Goal: Task Accomplishment & Management: Manage account settings

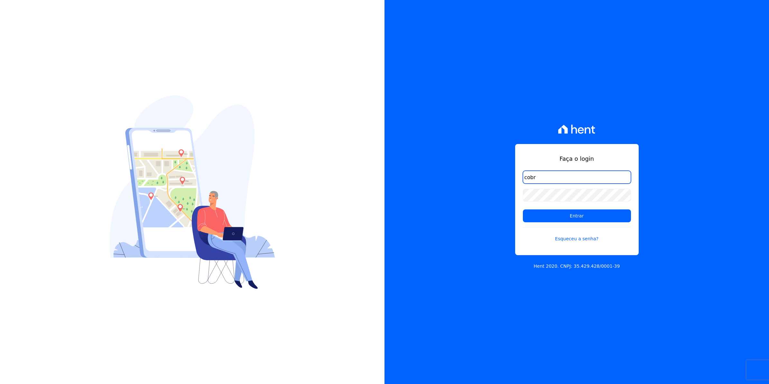
type input "cobranca@munte.com.br"
click at [376, 208] on div "Faça o login cobranca@munte.com.br Entrar Esqueceu a senha? Hent 2020. CNPJ: 35…" at bounding box center [384, 192] width 769 height 384
click at [523, 209] on input "Entrar" at bounding box center [577, 215] width 108 height 13
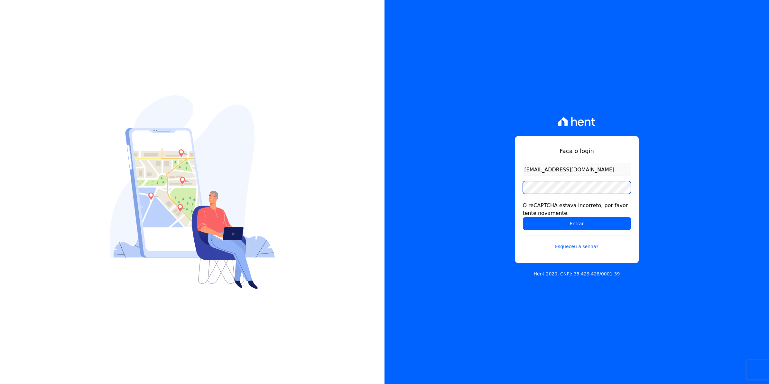
click at [523, 217] on input "Entrar" at bounding box center [577, 223] width 108 height 13
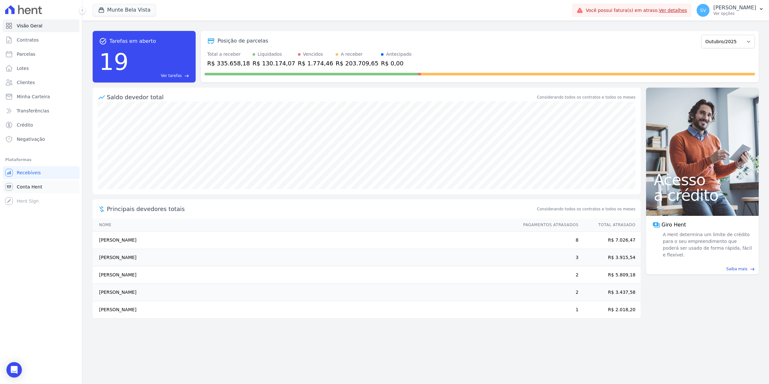
click at [19, 189] on span "Conta Hent" at bounding box center [29, 187] width 25 height 6
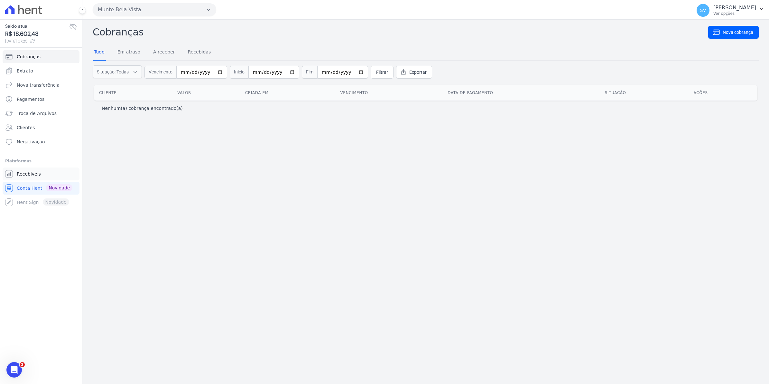
click at [34, 174] on span "Recebíveis" at bounding box center [29, 174] width 24 height 6
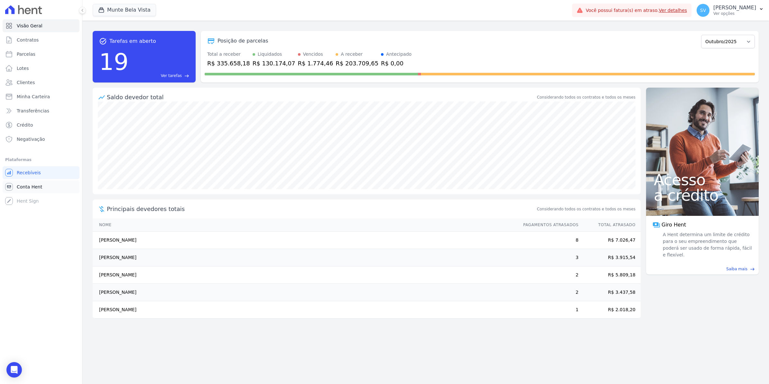
click at [39, 184] on span "Conta Hent" at bounding box center [29, 187] width 25 height 6
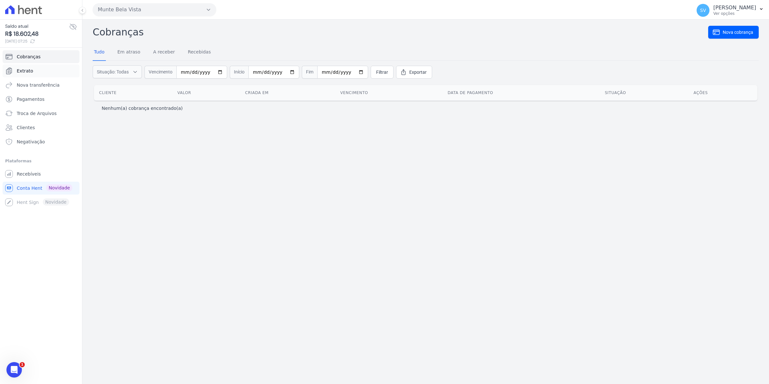
click at [22, 71] on span "Extrato" at bounding box center [25, 71] width 16 height 6
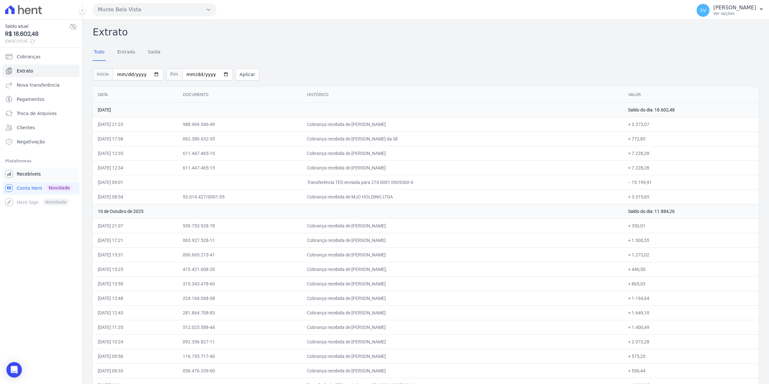
click at [33, 178] on link "Recebíveis" at bounding box center [41, 173] width 77 height 13
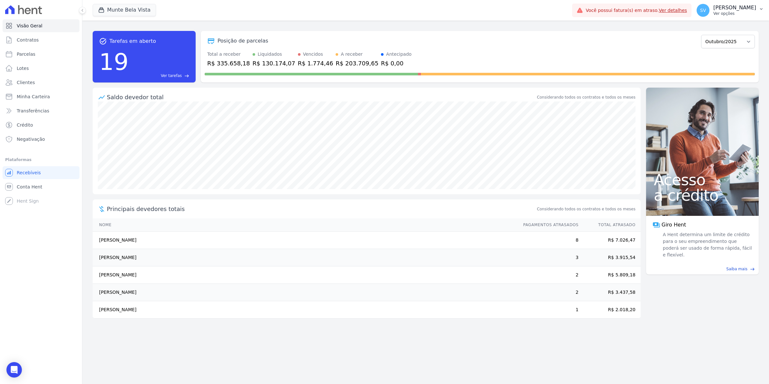
click at [706, 8] on span "SV" at bounding box center [704, 10] width 6 height 5
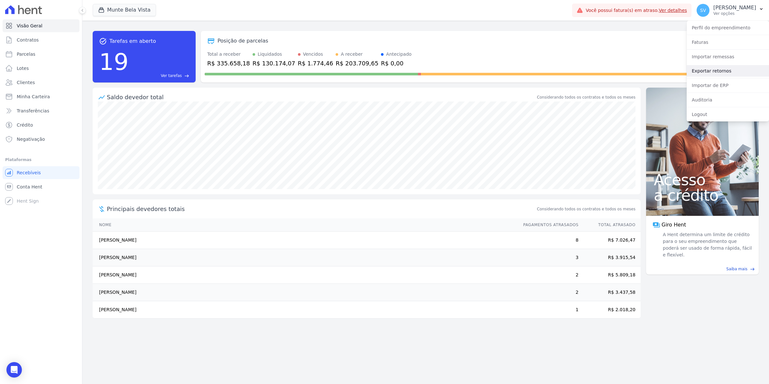
click at [714, 70] on link "Exportar retornos" at bounding box center [728, 71] width 82 height 12
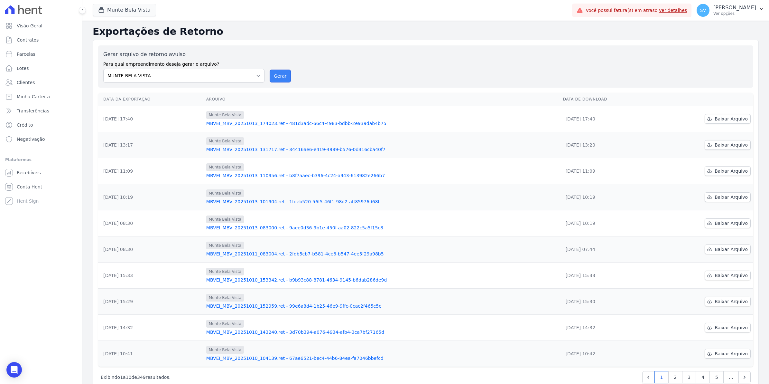
click at [285, 76] on button "Gerar" at bounding box center [280, 76] width 21 height 13
click at [17, 189] on span "Conta Hent" at bounding box center [29, 187] width 25 height 6
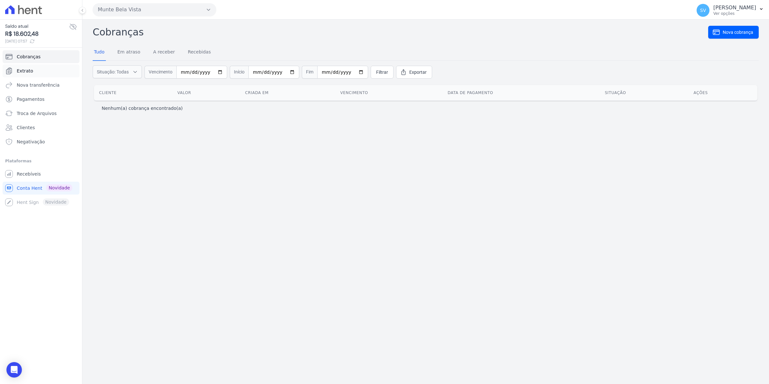
drag, startPoint x: 21, startPoint y: 70, endPoint x: 118, endPoint y: 106, distance: 103.9
click at [21, 70] on span "Extrato" at bounding box center [25, 71] width 16 height 6
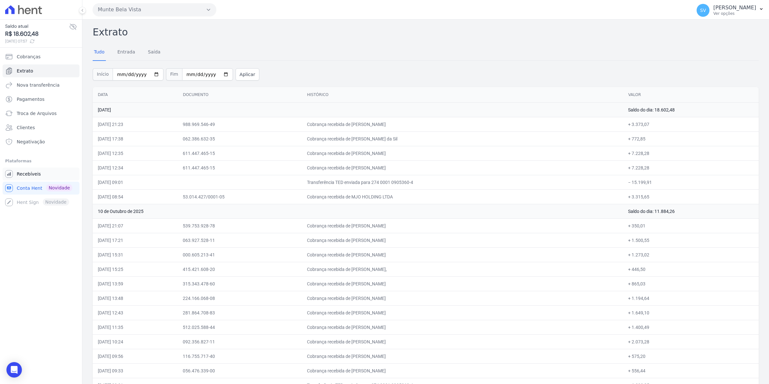
click at [26, 175] on span "Recebíveis" at bounding box center [29, 174] width 24 height 6
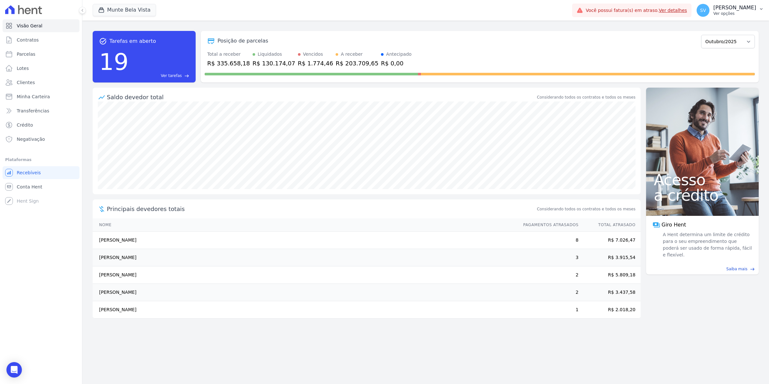
click at [706, 12] on span "SV" at bounding box center [704, 10] width 6 height 5
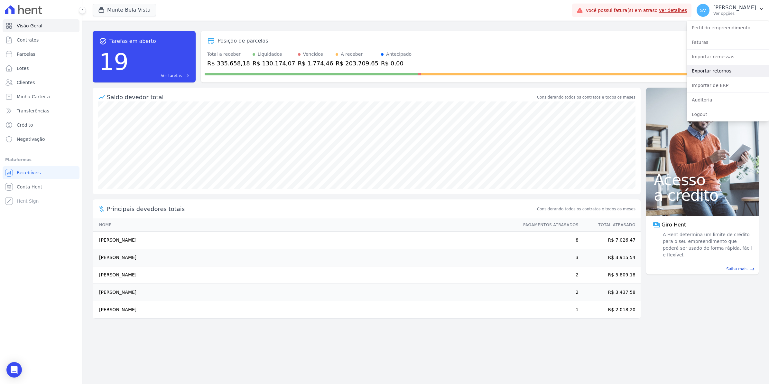
click at [714, 70] on link "Exportar retornos" at bounding box center [728, 71] width 82 height 12
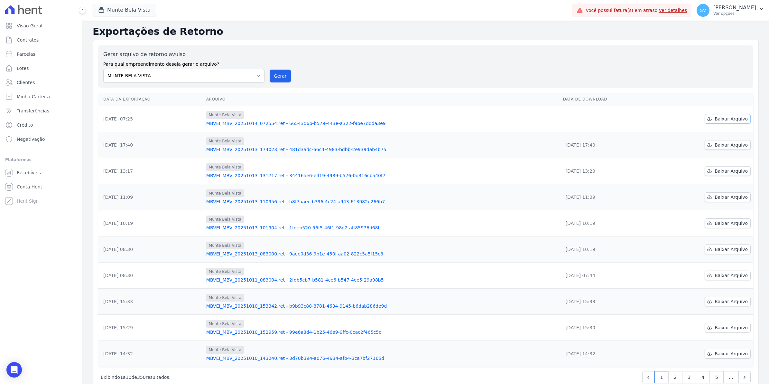
click at [717, 118] on span "Baixar Arquivo" at bounding box center [731, 119] width 33 height 6
click at [33, 188] on span "Conta Hent" at bounding box center [29, 187] width 25 height 6
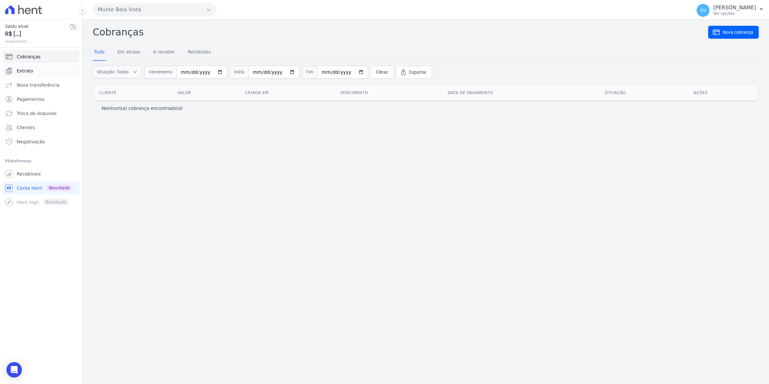
click at [31, 71] on span "Extrato" at bounding box center [25, 71] width 16 height 6
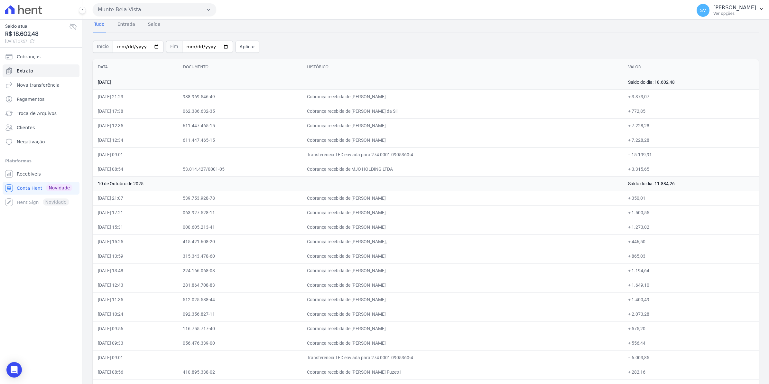
scroll to position [40, 0]
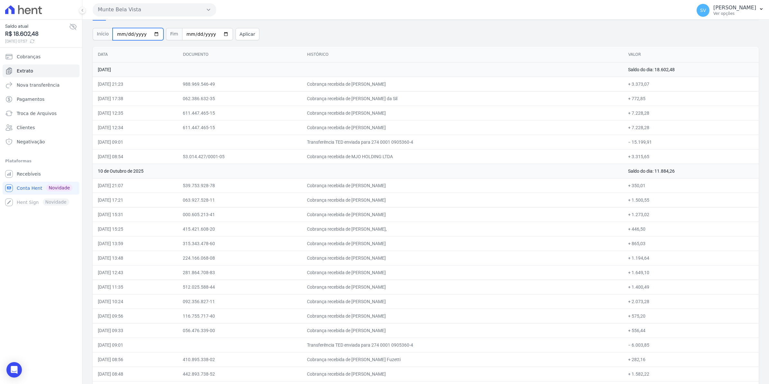
click at [152, 34] on input "[DATE]" at bounding box center [138, 34] width 51 height 12
type input "2025-09-01"
click at [239, 36] on button "Aplicar" at bounding box center [248, 34] width 24 height 12
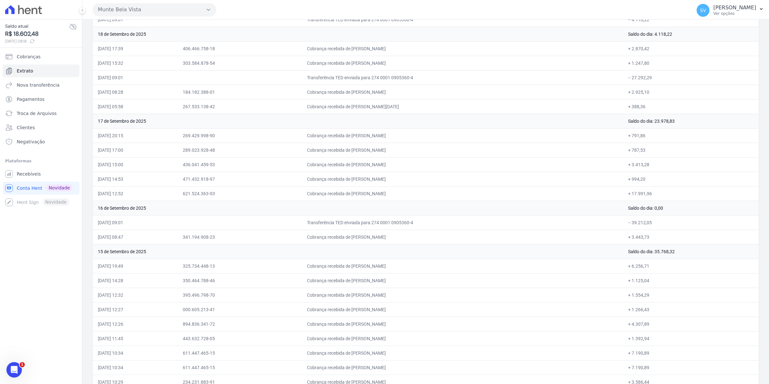
scroll to position [2334, 0]
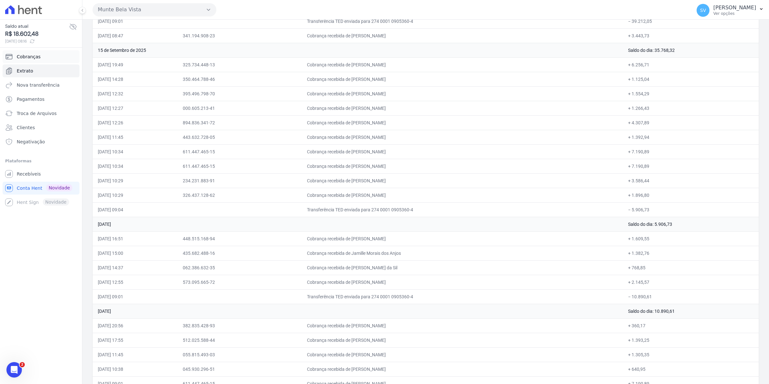
click at [26, 56] on span "Cobranças" at bounding box center [29, 56] width 24 height 6
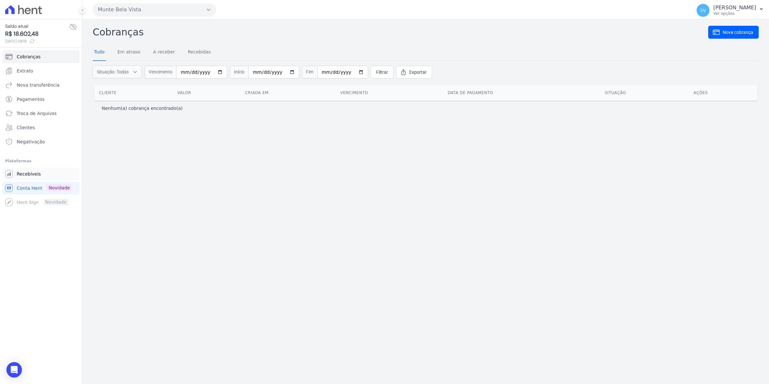
click at [32, 173] on span "Recebíveis" at bounding box center [29, 174] width 24 height 6
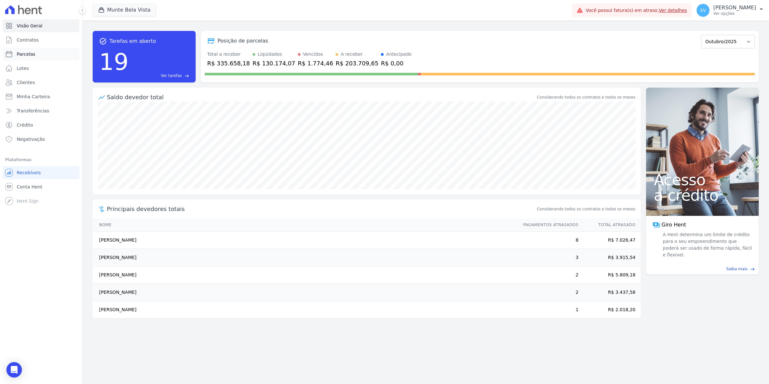
click at [15, 54] on link "Parcelas" at bounding box center [41, 54] width 77 height 13
select select
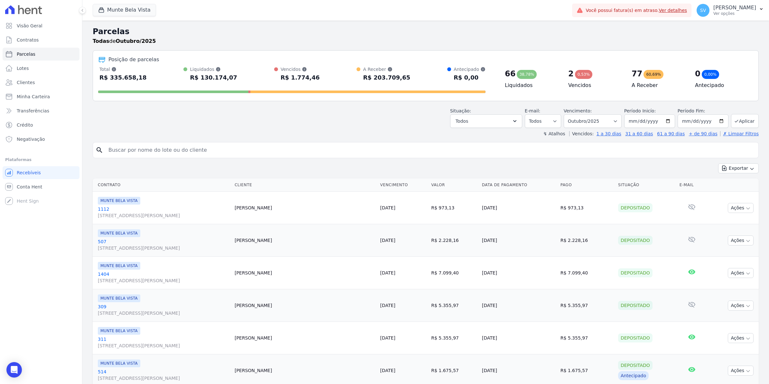
click at [144, 152] on input "search" at bounding box center [431, 150] width 652 height 13
type input "caroline"
select select
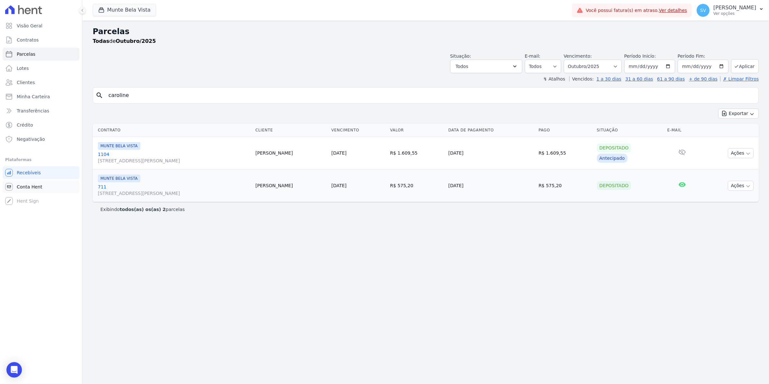
drag, startPoint x: 22, startPoint y: 186, endPoint x: 21, endPoint y: 181, distance: 5.5
click at [22, 186] on span "Conta Hent" at bounding box center [29, 187] width 25 height 6
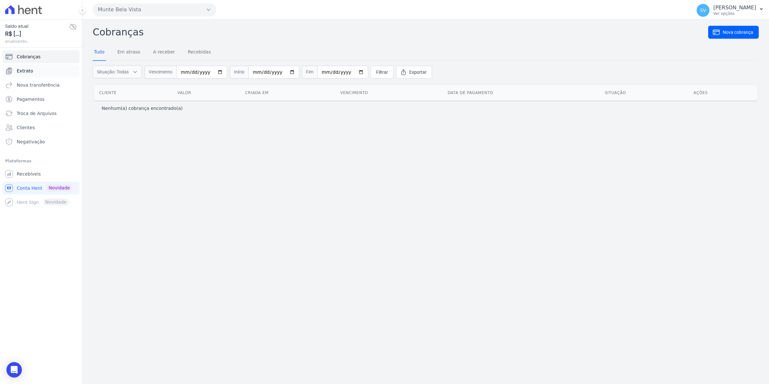
click at [31, 77] on link "Extrato" at bounding box center [41, 70] width 77 height 13
click at [27, 71] on span "Extrato" at bounding box center [25, 71] width 16 height 6
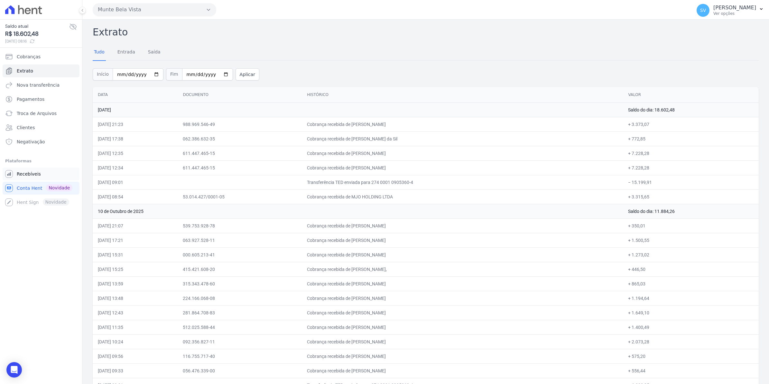
click at [19, 176] on span "Recebíveis" at bounding box center [29, 174] width 24 height 6
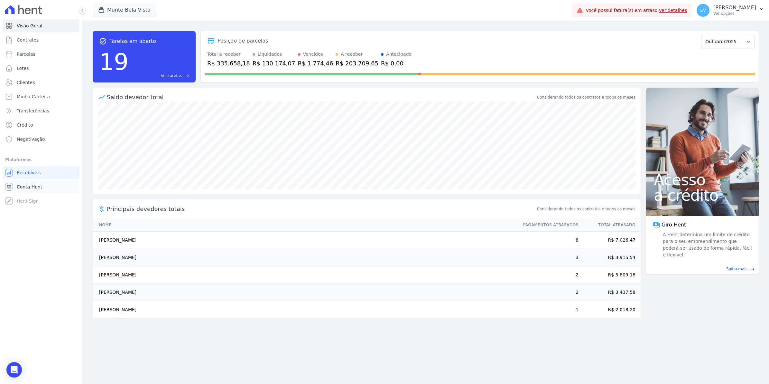
click at [22, 190] on link "Conta Hent" at bounding box center [41, 186] width 77 height 13
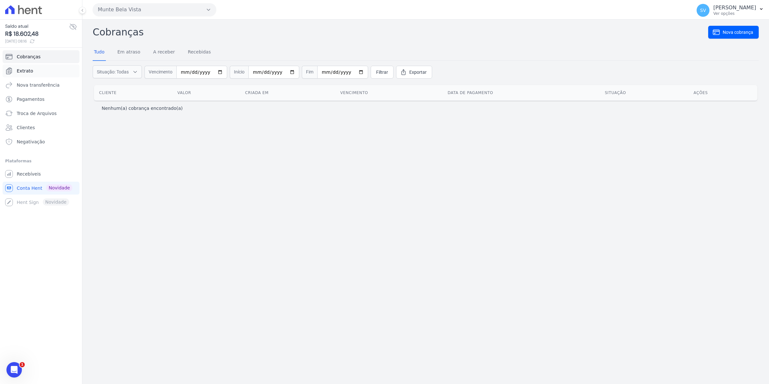
click at [24, 71] on span "Extrato" at bounding box center [25, 71] width 16 height 6
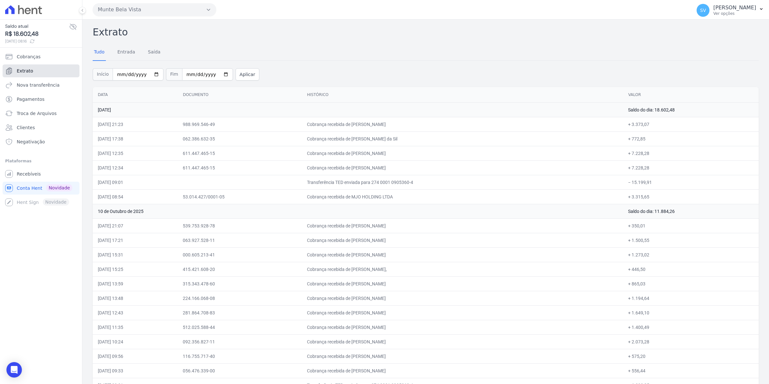
click at [25, 72] on span "Extrato" at bounding box center [25, 71] width 16 height 6
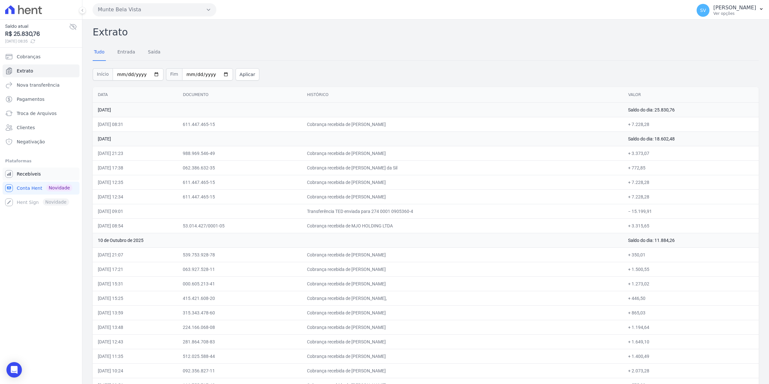
click at [27, 171] on span "Recebíveis" at bounding box center [29, 174] width 24 height 6
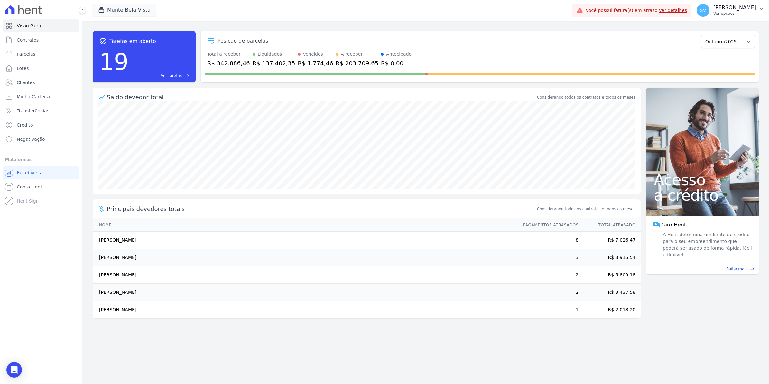
click at [706, 10] on span "SV" at bounding box center [704, 10] width 6 height 5
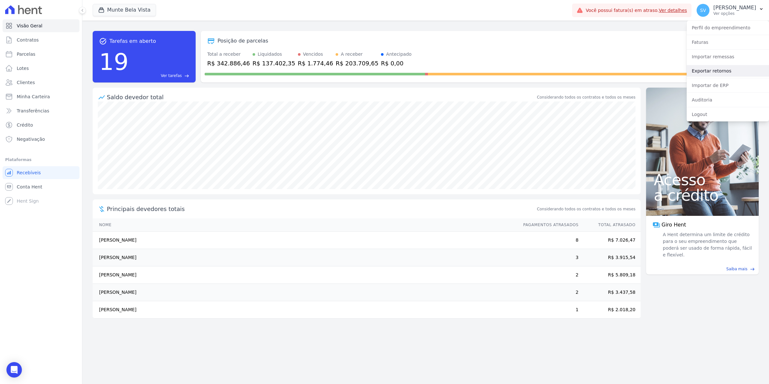
click at [713, 72] on link "Exportar retornos" at bounding box center [728, 71] width 82 height 12
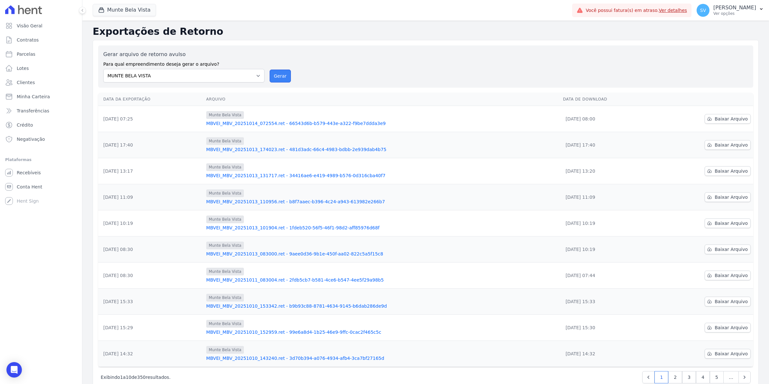
click at [278, 77] on button "Gerar" at bounding box center [280, 76] width 21 height 13
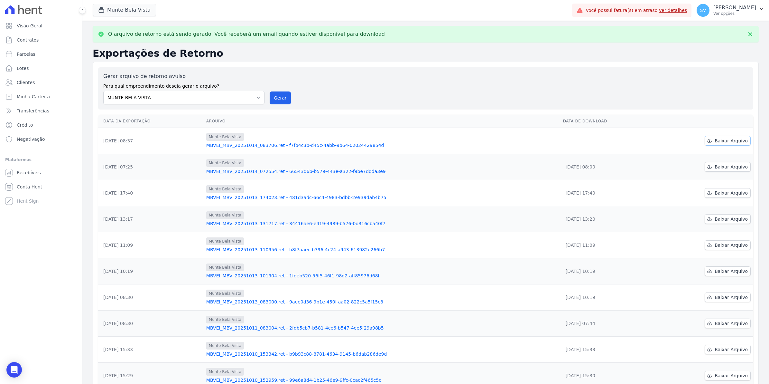
click at [733, 139] on span "Baixar Arquivo" at bounding box center [731, 140] width 33 height 6
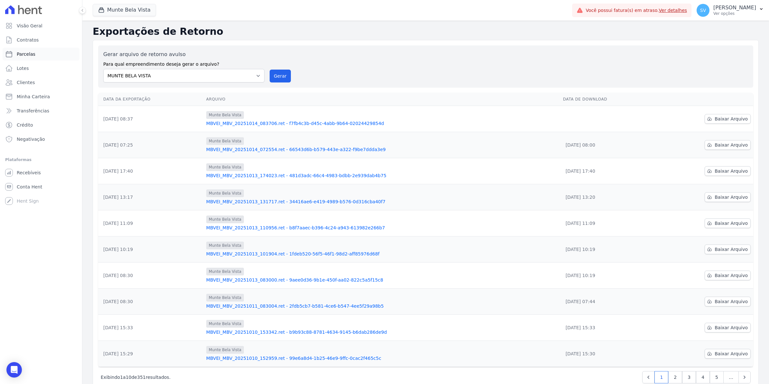
click at [25, 55] on span "Parcelas" at bounding box center [26, 54] width 19 height 6
select select
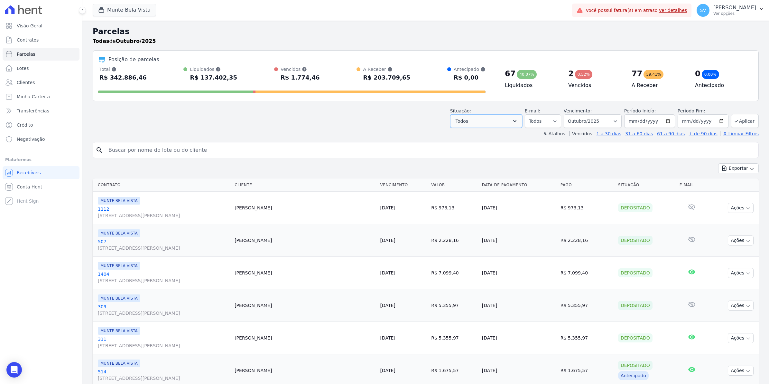
click at [515, 123] on icon "button" at bounding box center [515, 121] width 6 height 6
click at [482, 137] on label "Selecionar todos" at bounding box center [482, 137] width 38 height 5
click at [461, 137] on input "Selecionar todos" at bounding box center [458, 137] width 5 height 5
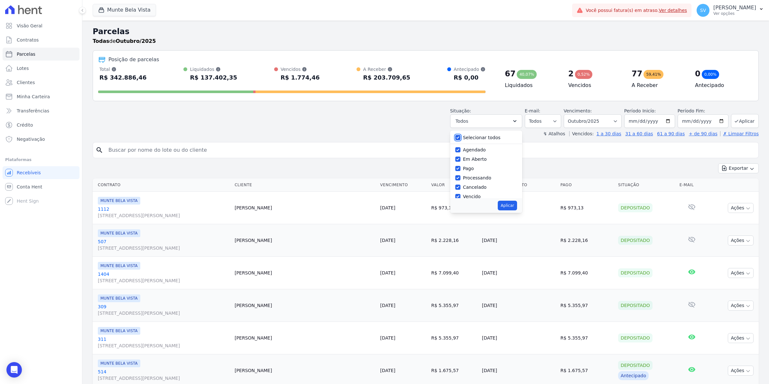
checkbox input "false"
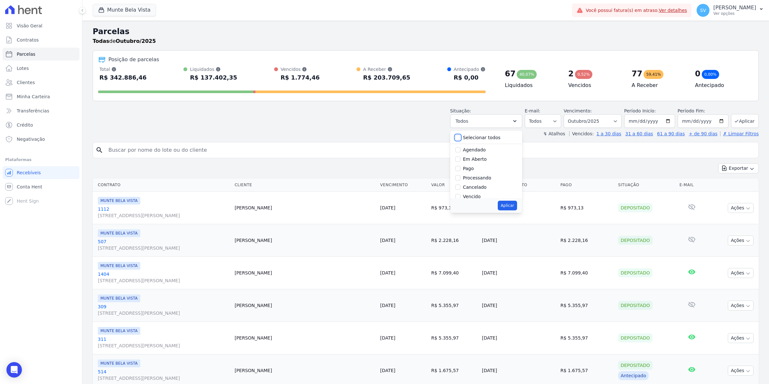
checkbox input "false"
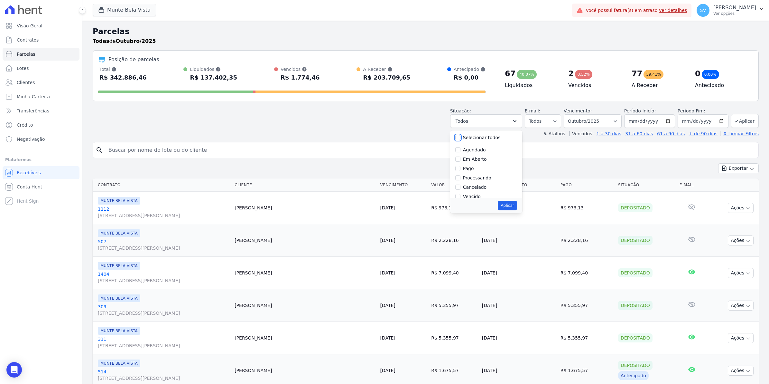
checkbox input "false"
click at [470, 137] on label "Selecionar todos" at bounding box center [482, 137] width 38 height 5
click at [461, 137] on input "Selecionar todos" at bounding box center [458, 137] width 5 height 5
checkbox input "true"
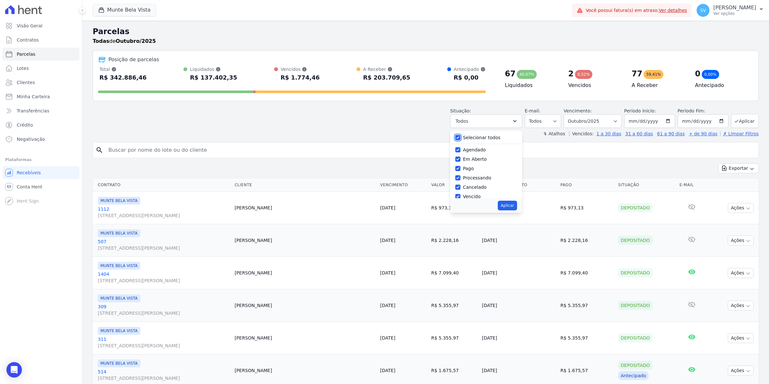
checkbox input "true"
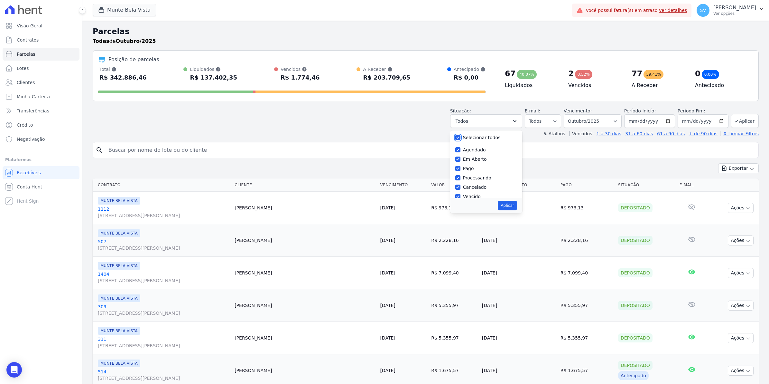
checkbox input "true"
click at [560, 123] on select "Todos Lido Não-lido" at bounding box center [543, 121] width 36 height 14
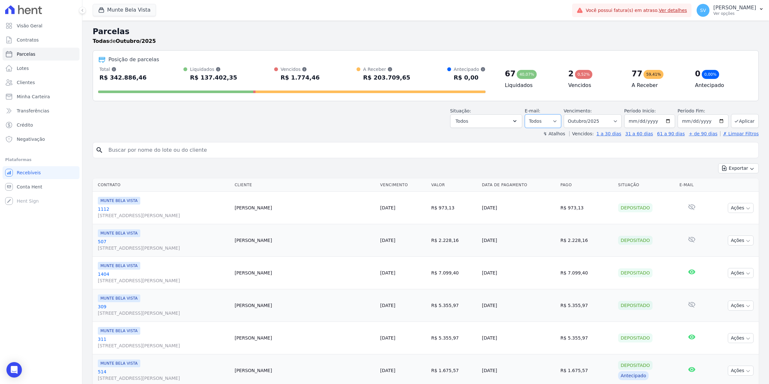
click at [560, 123] on select "Todos Lido Não-lido" at bounding box center [543, 121] width 36 height 14
click at [518, 124] on icon "button" at bounding box center [515, 121] width 6 height 6
click at [478, 139] on label "Selecionar todos" at bounding box center [482, 137] width 38 height 5
click at [461, 139] on input "Selecionar todos" at bounding box center [458, 137] width 5 height 5
checkbox input "false"
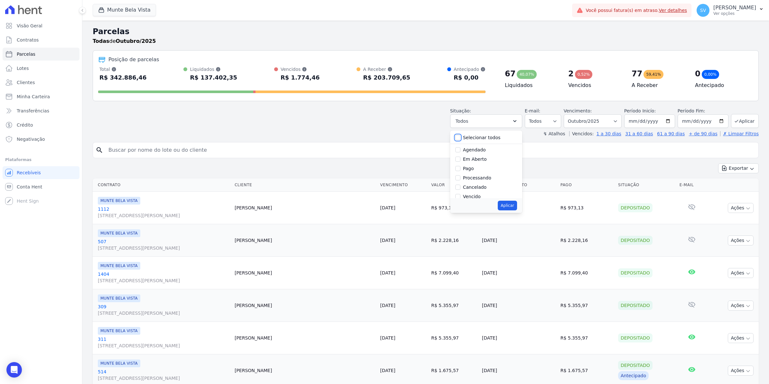
checkbox input "false"
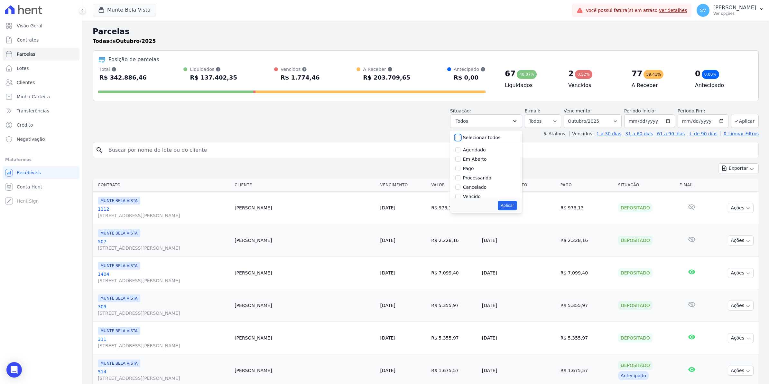
checkbox input "false"
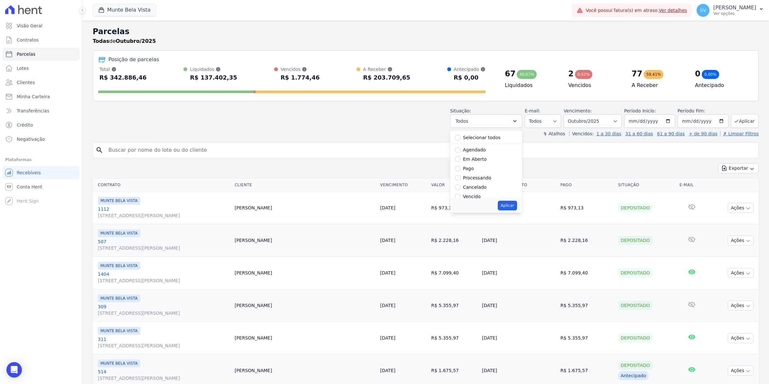
scroll to position [36, 0]
click at [477, 163] on label "Vencido" at bounding box center [472, 160] width 18 height 5
click at [461, 163] on input "Vencido" at bounding box center [458, 160] width 5 height 5
checkbox input "true"
click at [506, 208] on button "Aplicar" at bounding box center [507, 206] width 19 height 10
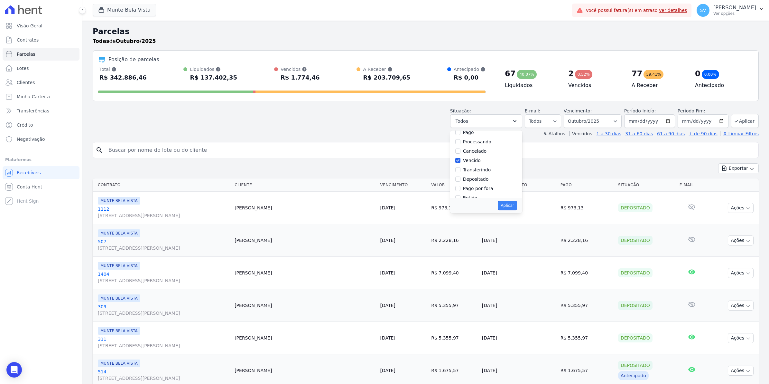
select select "overdue"
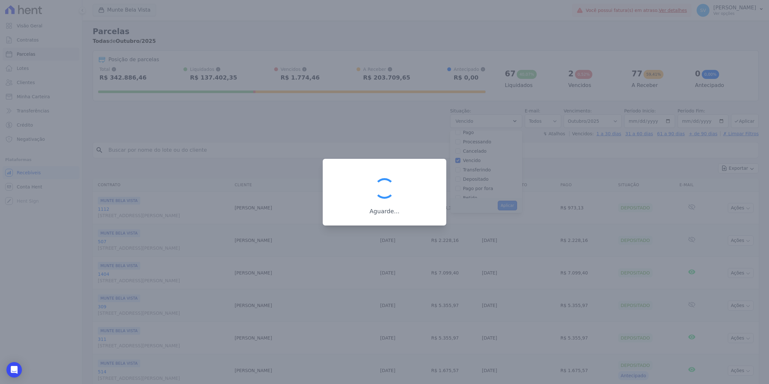
scroll to position [12, 0]
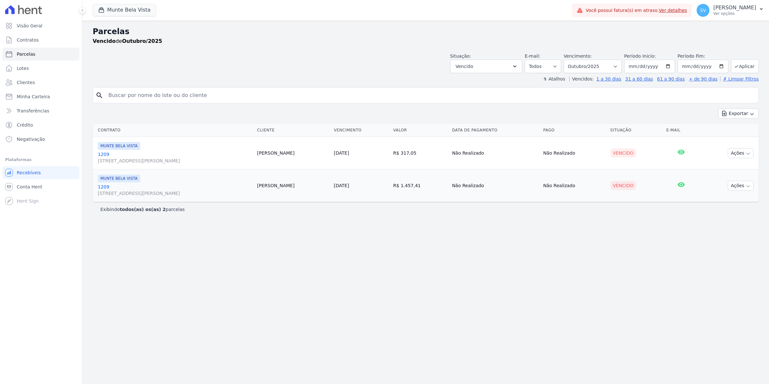
select select
click at [25, 41] on span "Contratos" at bounding box center [28, 40] width 22 height 6
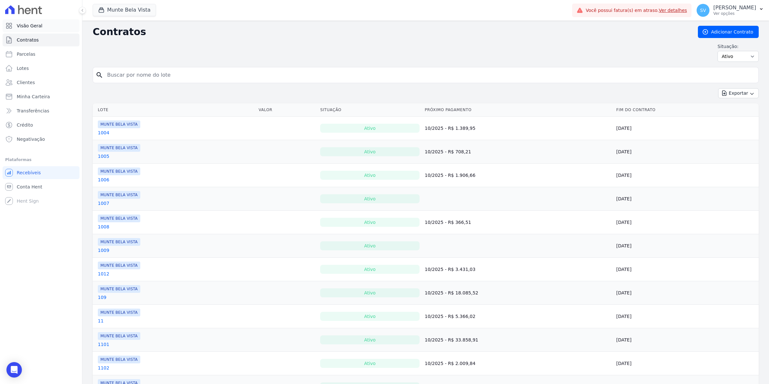
click at [24, 27] on span "Visão Geral" at bounding box center [30, 26] width 26 height 6
